Goal: Navigation & Orientation: Find specific page/section

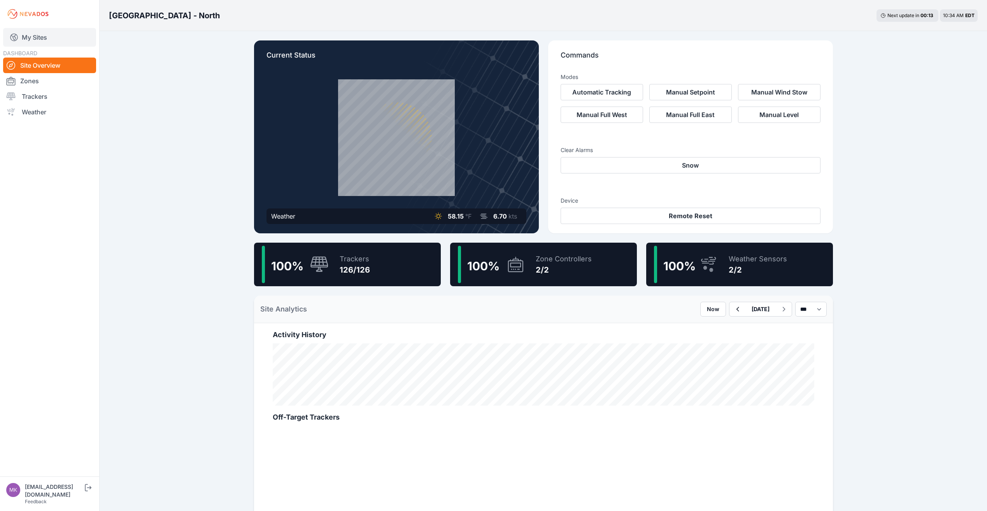
click at [29, 39] on link "My Sites" at bounding box center [49, 37] width 93 height 19
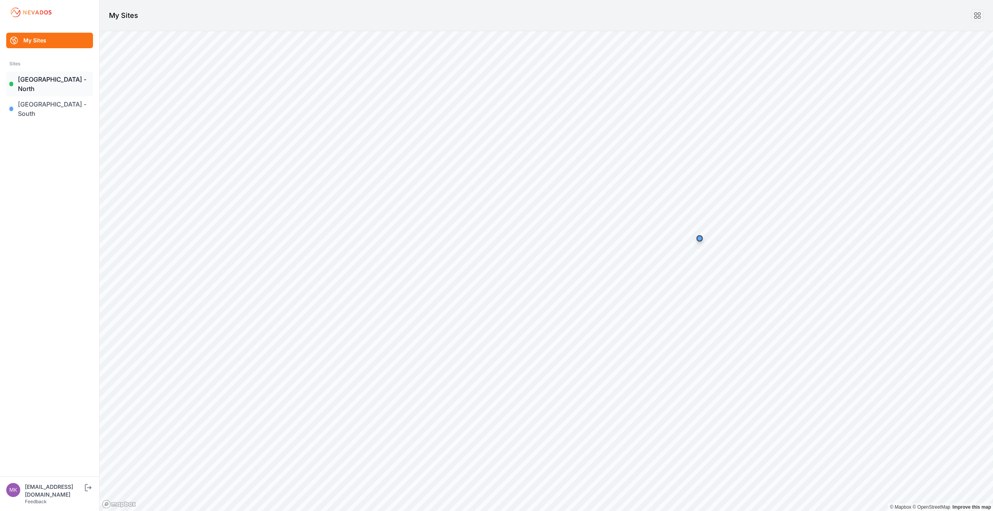
click at [53, 81] on link "[GEOGRAPHIC_DATA] - North" at bounding box center [49, 84] width 87 height 25
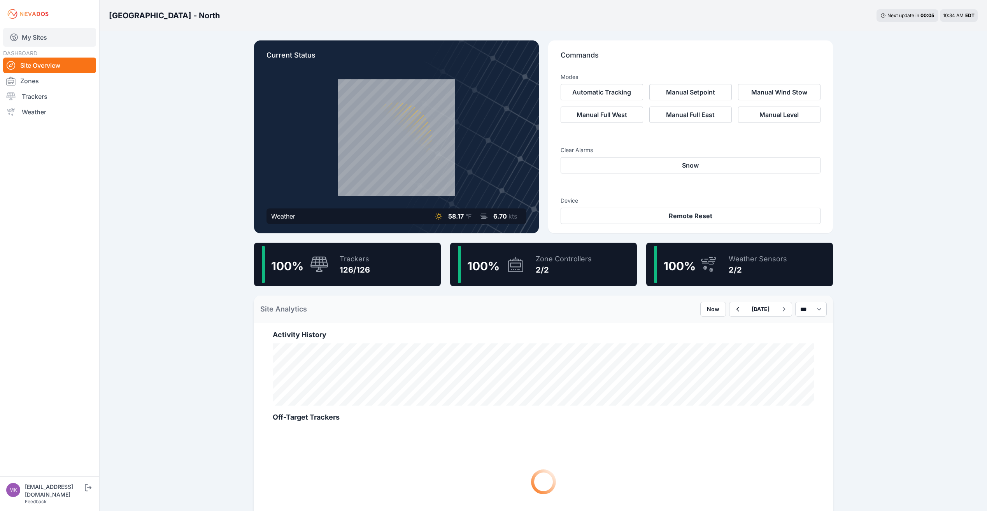
click at [25, 38] on link "My Sites" at bounding box center [49, 37] width 93 height 19
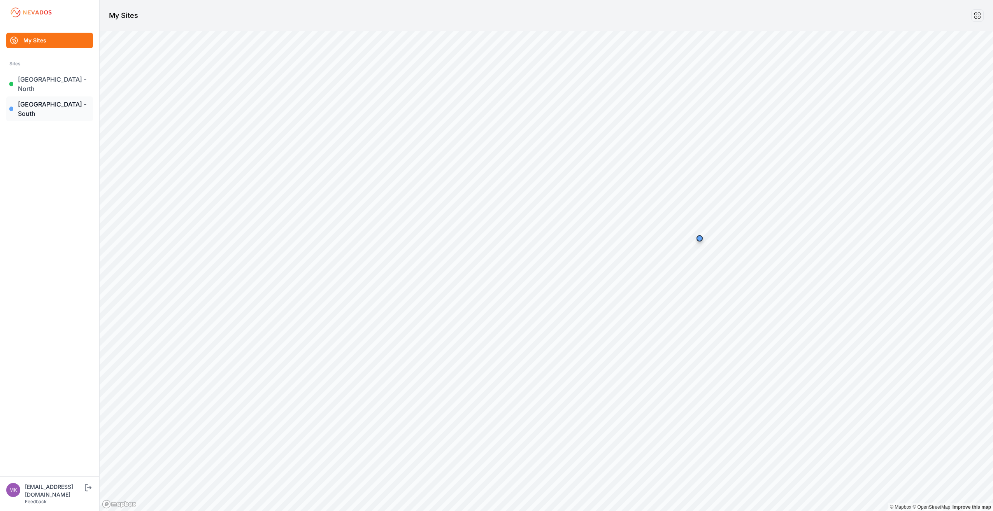
click at [33, 97] on link "[GEOGRAPHIC_DATA] - South" at bounding box center [49, 109] width 87 height 25
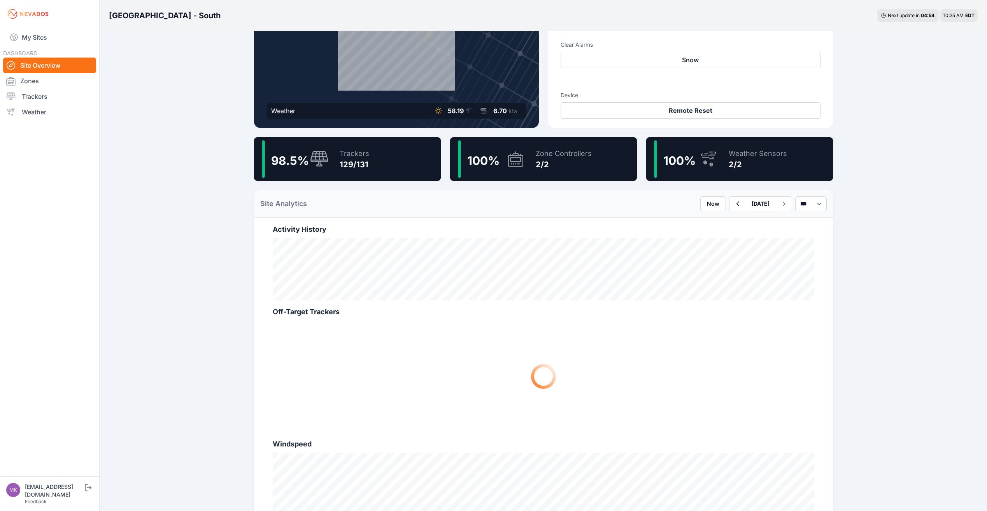
scroll to position [117, 0]
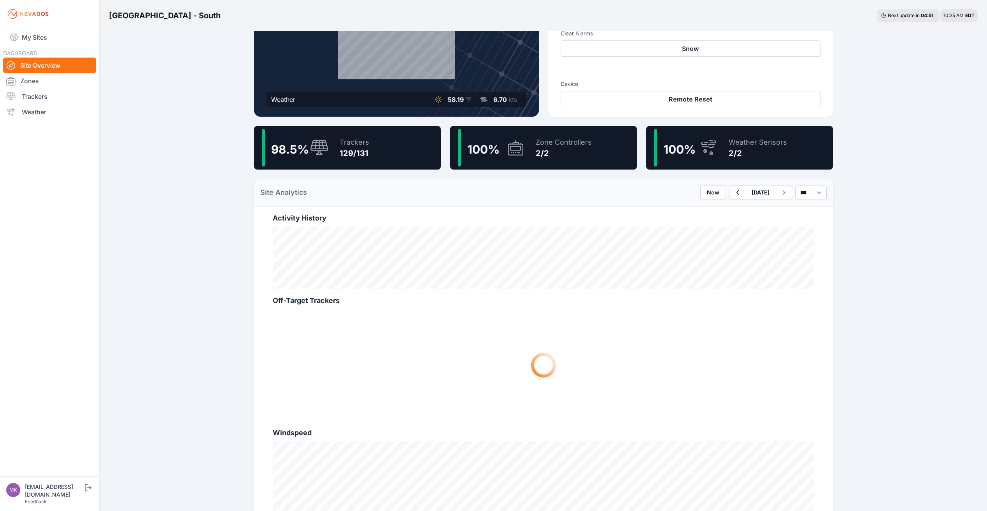
click at [347, 146] on div "Trackers" at bounding box center [355, 142] width 30 height 11
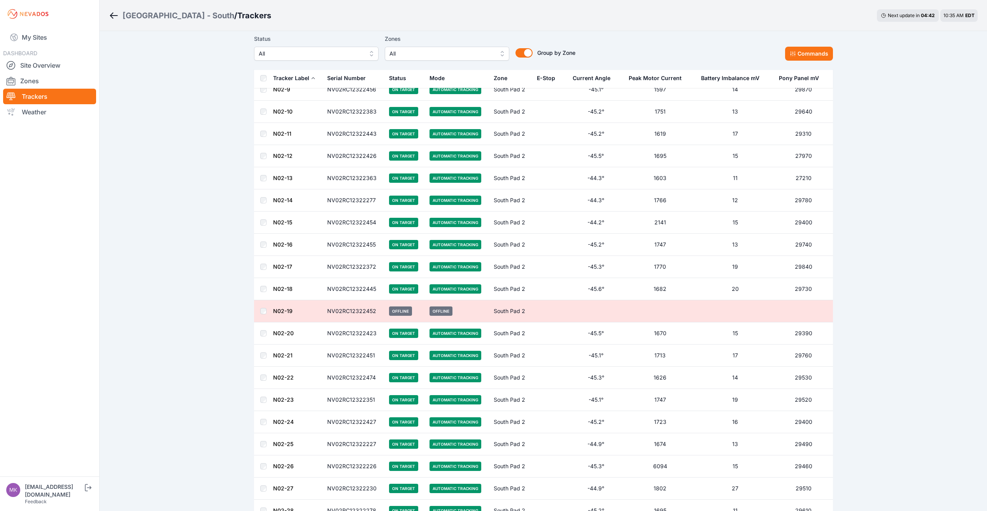
scroll to position [1713, 0]
